Goal: Transaction & Acquisition: Purchase product/service

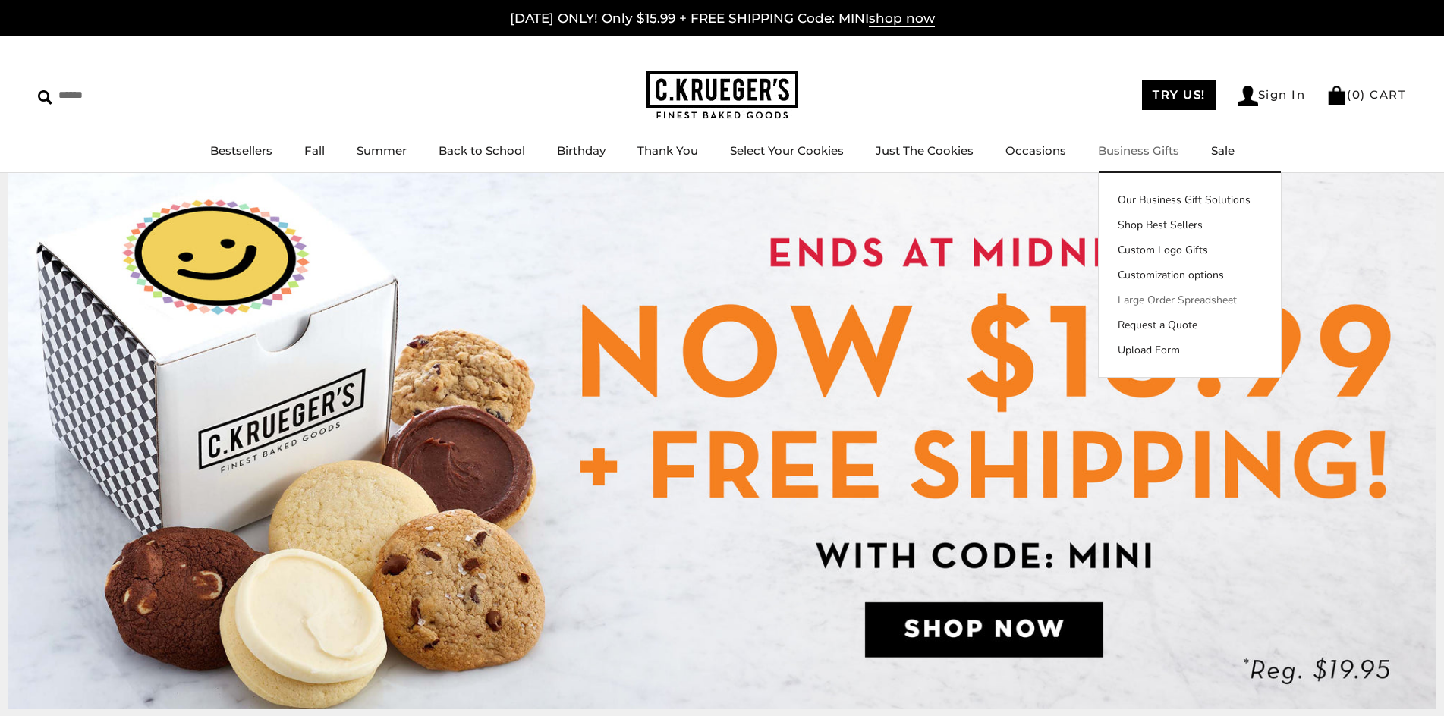
click at [1147, 304] on link "Large Order Spreadsheet" at bounding box center [1190, 300] width 182 height 16
click at [1134, 208] on link "Our Business Gift Solutions" at bounding box center [1190, 200] width 182 height 16
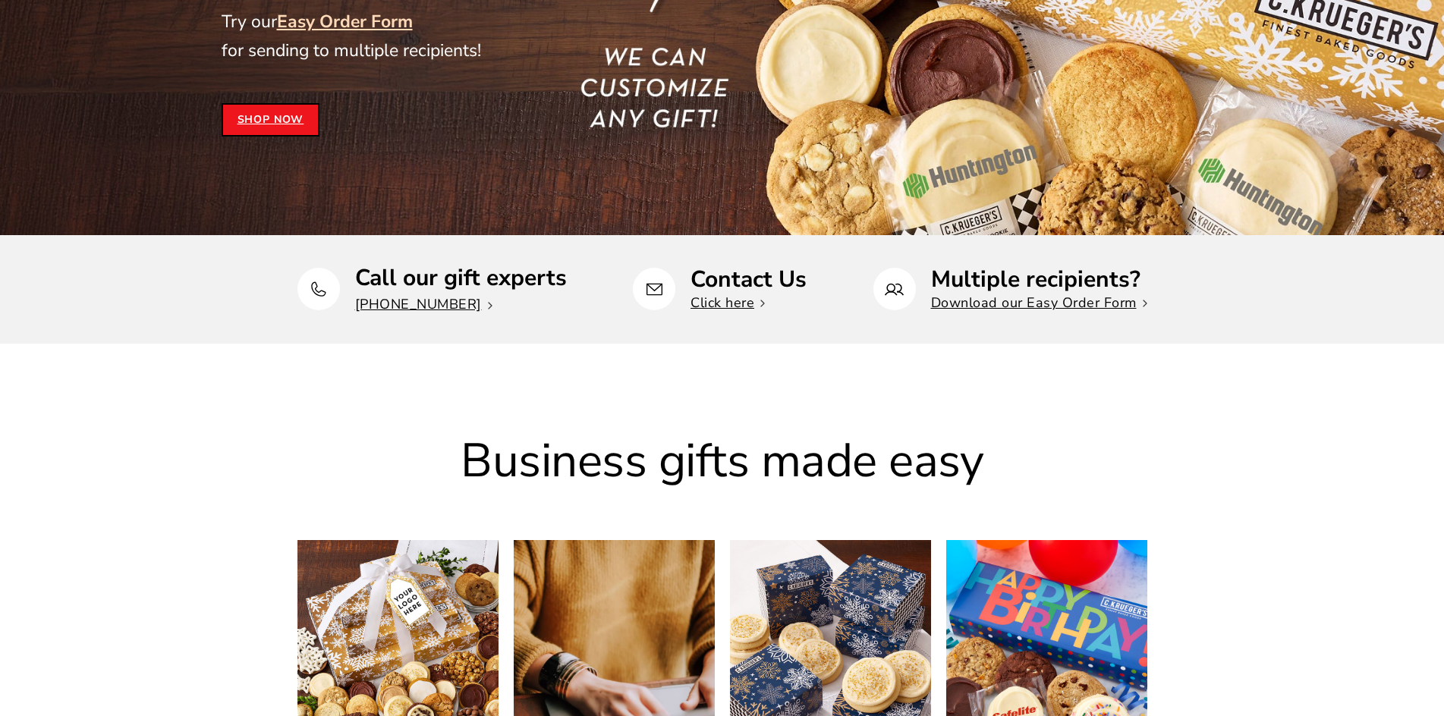
scroll to position [152, 0]
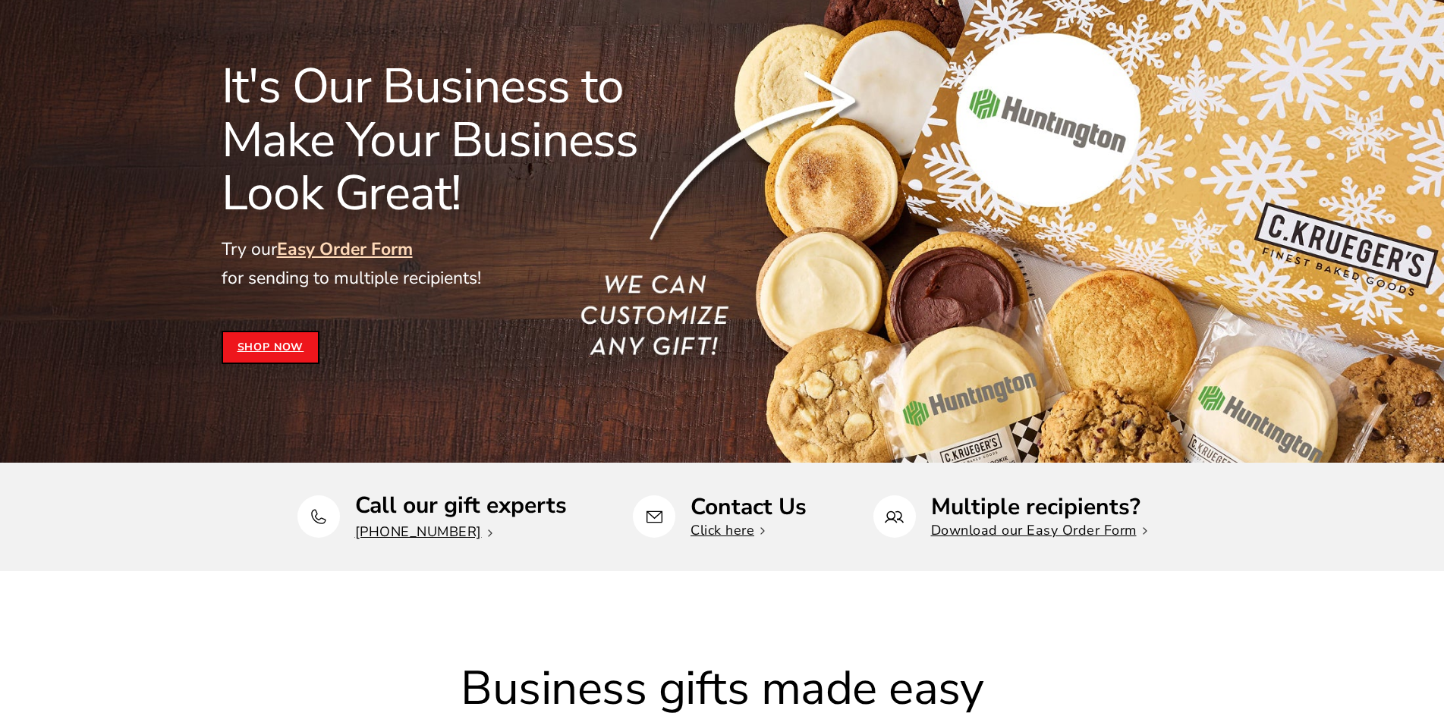
click at [278, 349] on link "Shop Now" at bounding box center [271, 347] width 99 height 33
